Goal: Information Seeking & Learning: Learn about a topic

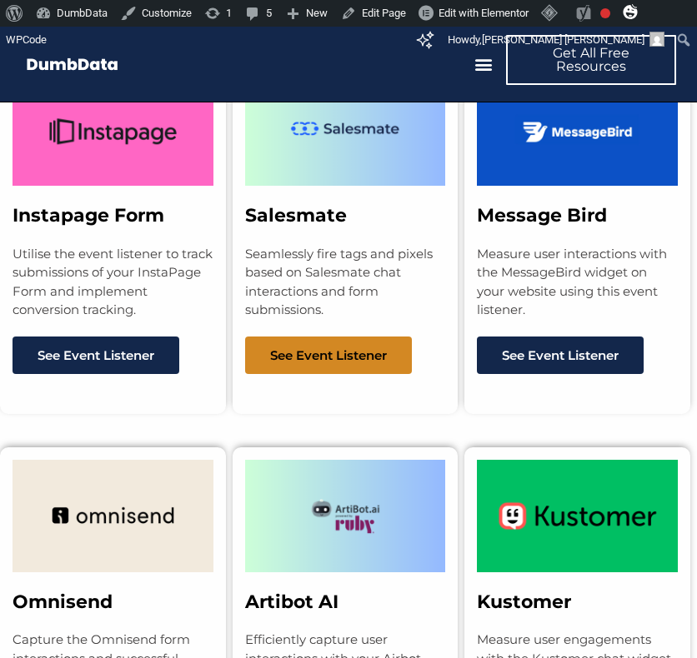
scroll to position [8590, 0]
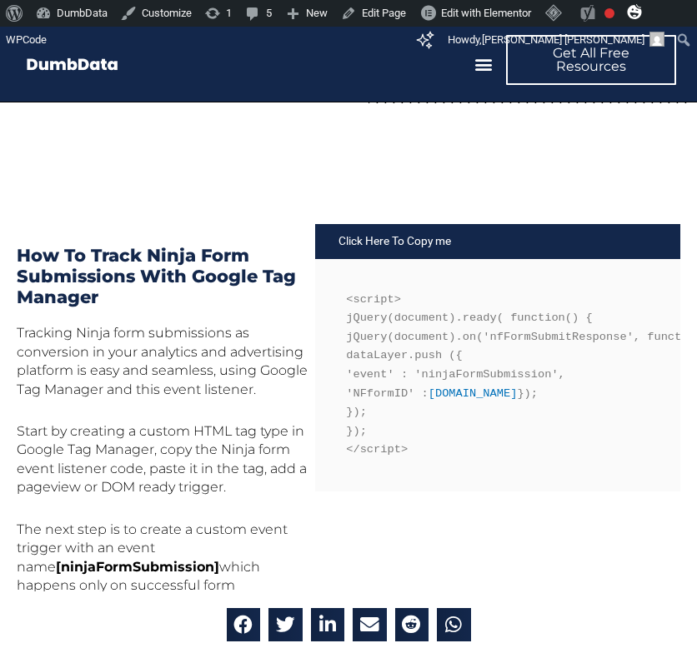
scroll to position [618, 0]
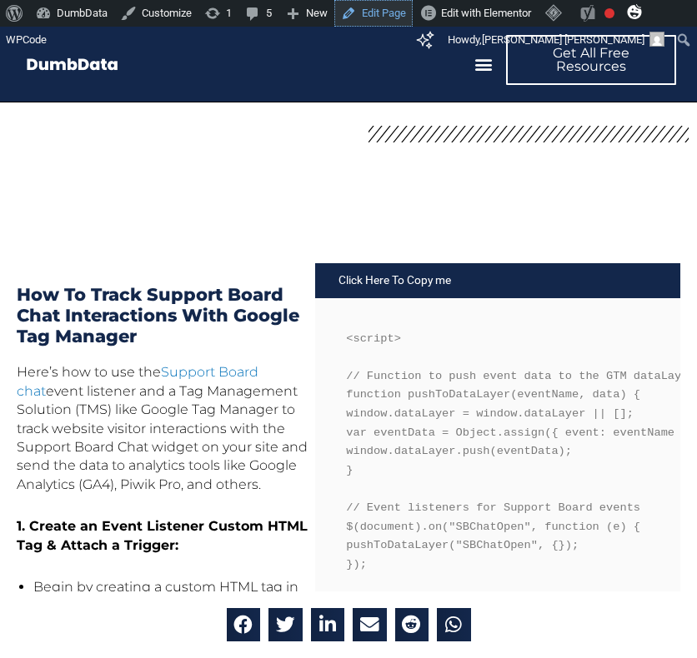
scroll to position [657, 0]
